Goal: Task Accomplishment & Management: Manage account settings

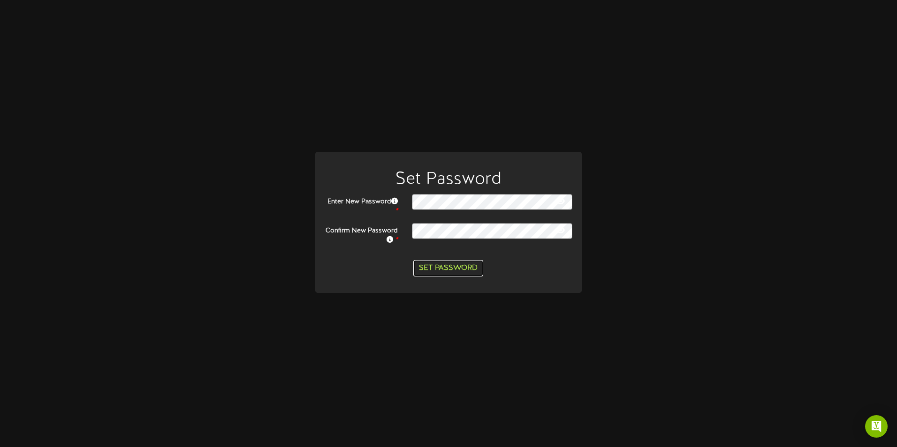
click at [457, 269] on button "Set Password" at bounding box center [448, 268] width 70 height 16
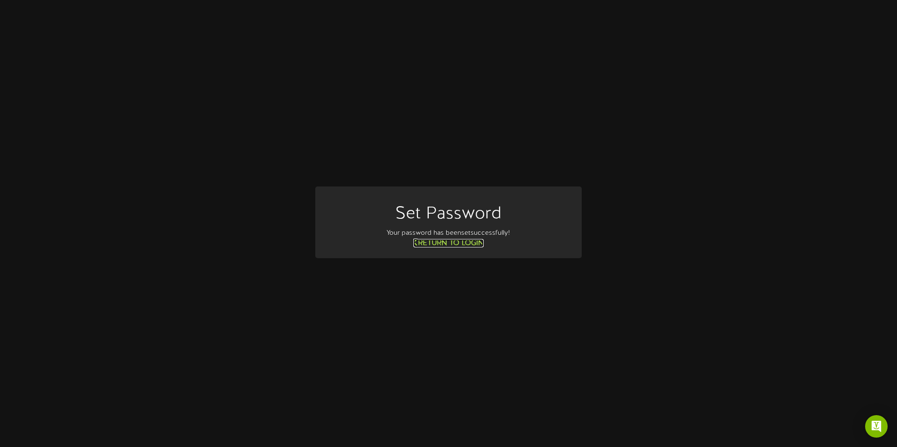
click at [446, 244] on link "Return to Login" at bounding box center [448, 243] width 70 height 8
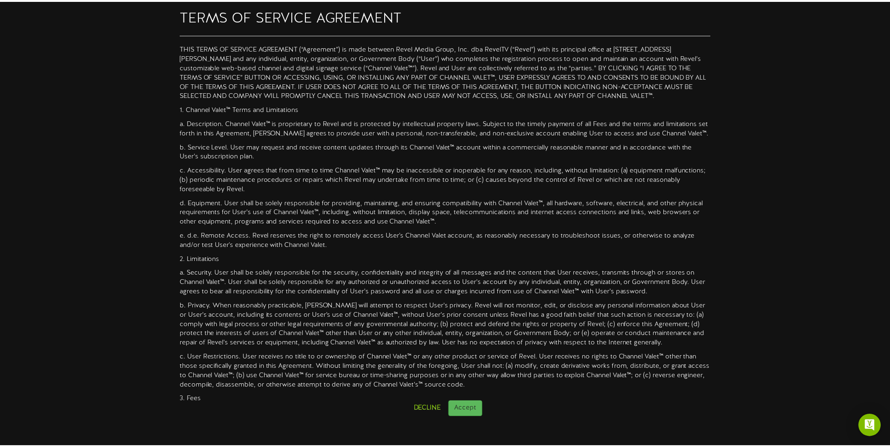
scroll to position [328, 0]
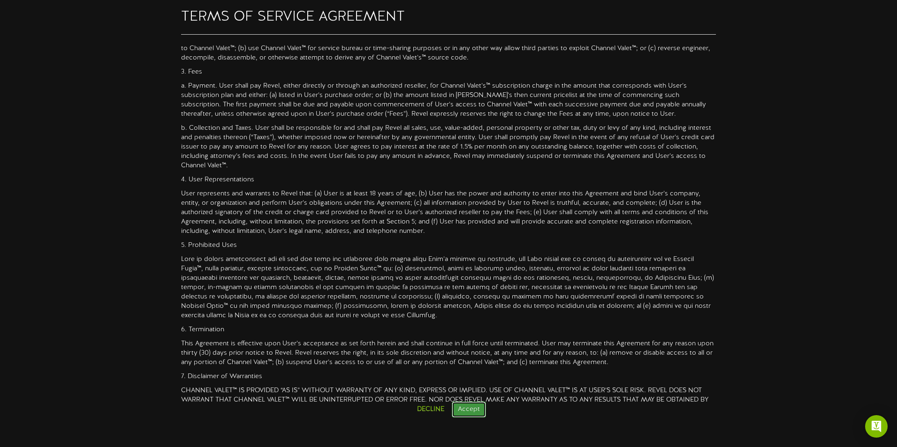
click at [469, 406] on button "Accept" at bounding box center [469, 410] width 34 height 16
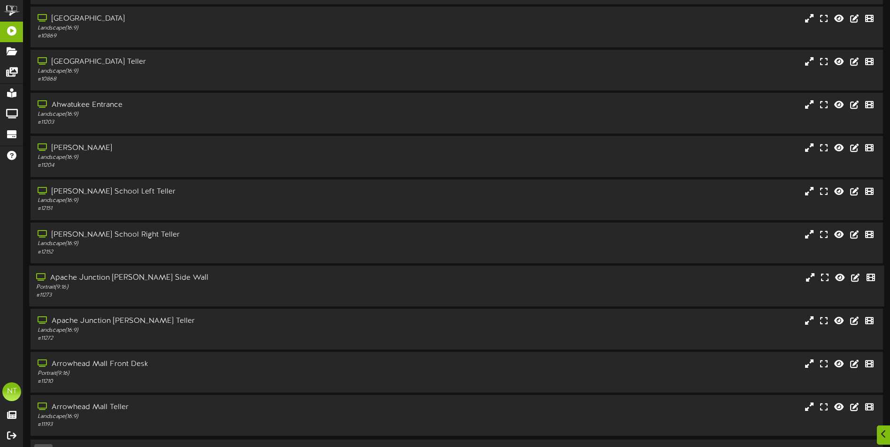
scroll to position [56, 0]
